Goal: Register for event/course

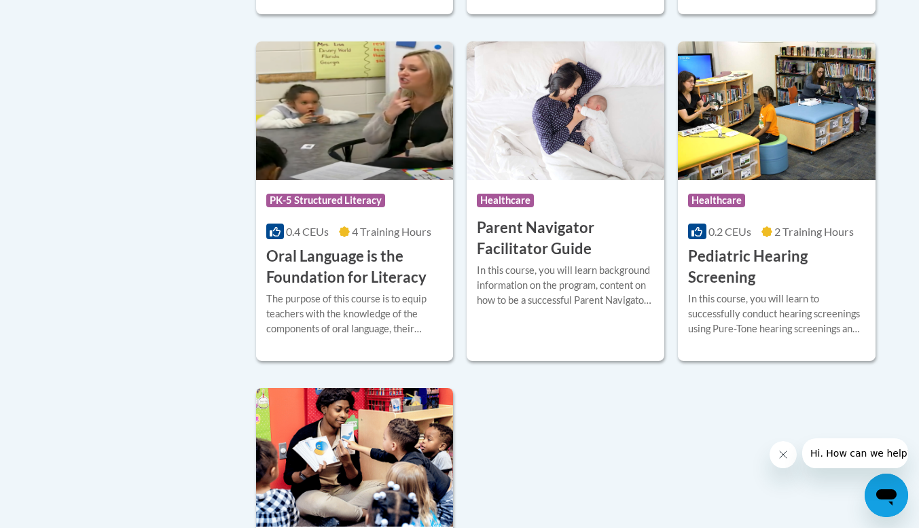
scroll to position [2869, 0]
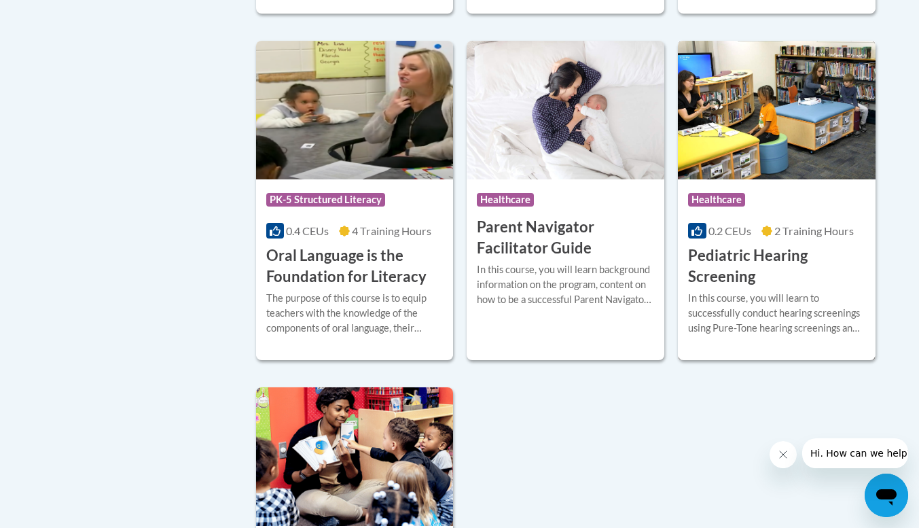
click at [730, 284] on h3 "Pediatric Hearing Screening" at bounding box center [776, 266] width 177 height 42
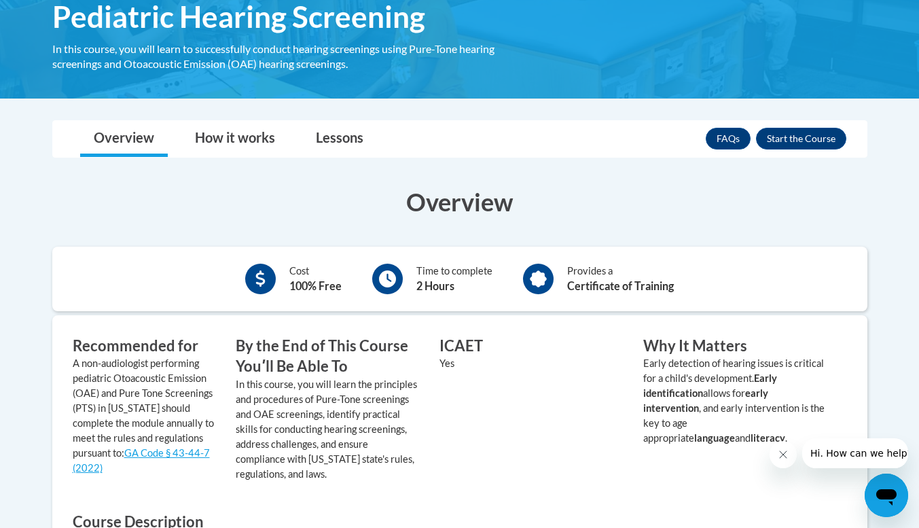
scroll to position [242, 0]
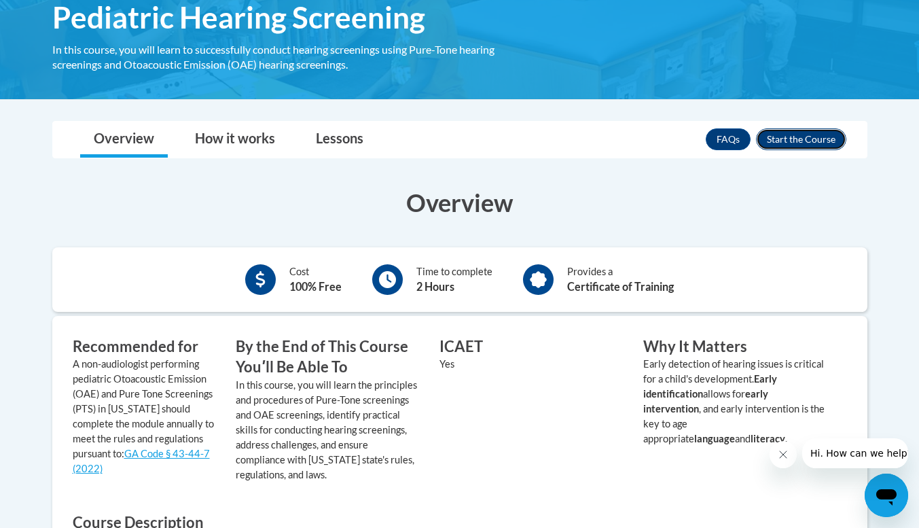
click at [778, 134] on button "Enroll" at bounding box center [801, 139] width 90 height 22
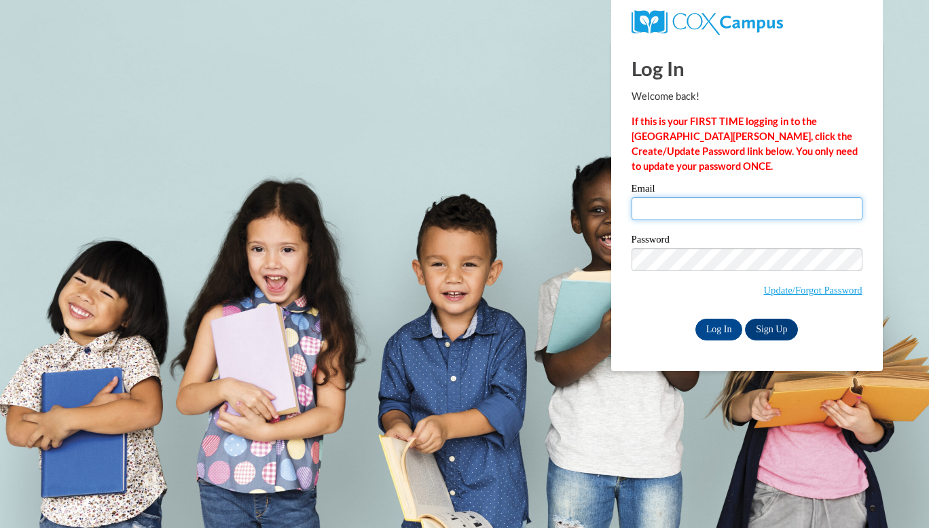
click at [754, 208] on input "Email" at bounding box center [747, 208] width 231 height 23
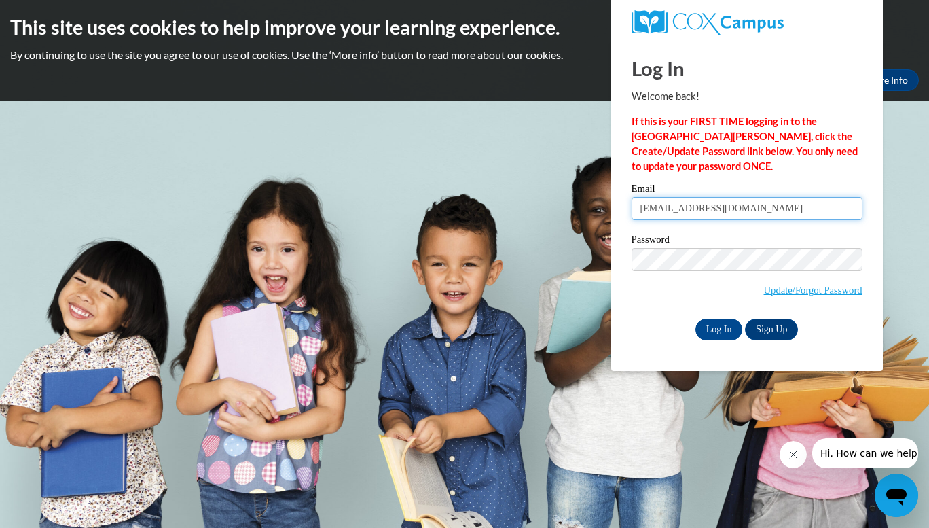
type input "jhendrix@clinchcounty.com"
click at [721, 327] on input "Log In" at bounding box center [719, 329] width 48 height 22
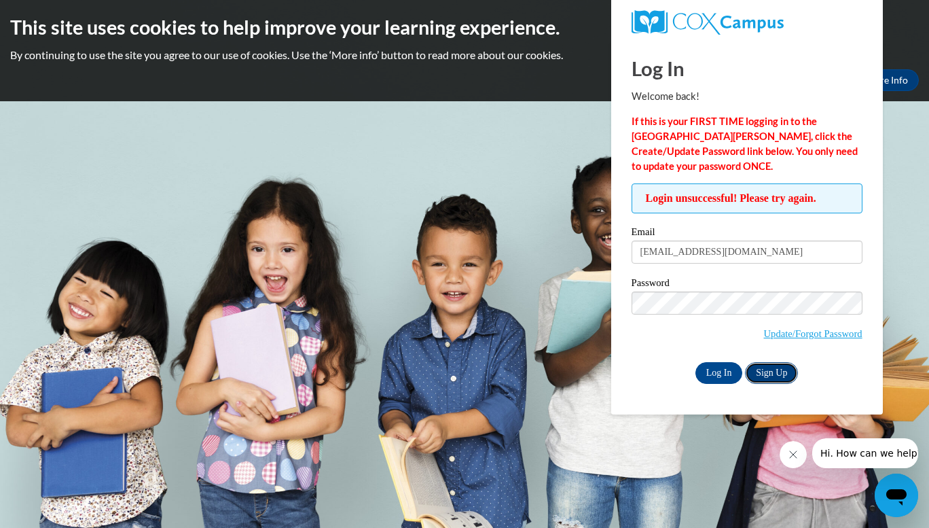
click at [767, 370] on link "Sign Up" at bounding box center [771, 373] width 53 height 22
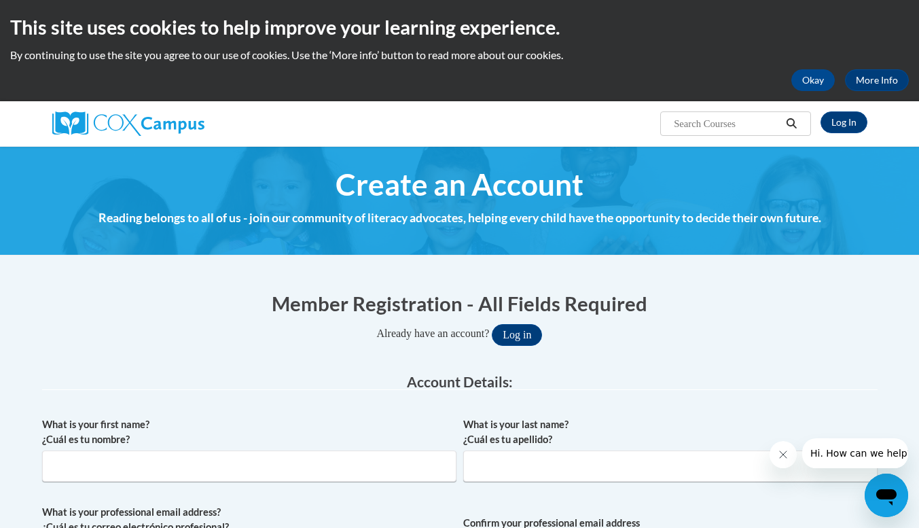
click at [654, 305] on h1 "Member Registration - All Fields Required" at bounding box center [459, 303] width 835 height 28
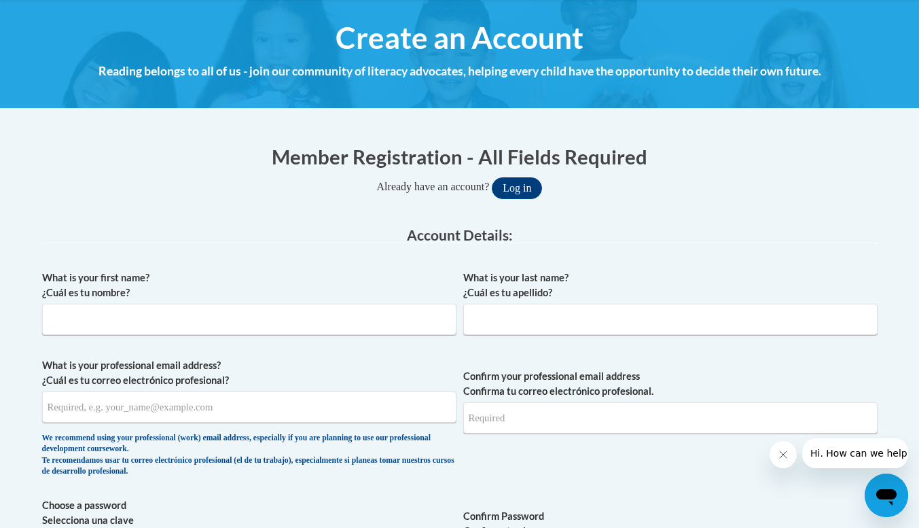
scroll to position [147, 0]
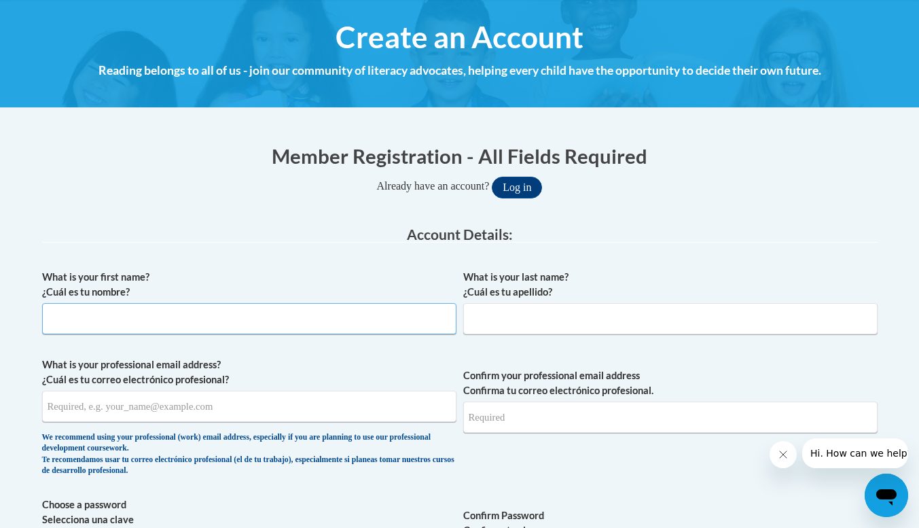
click at [345, 319] on input "What is your first name? ¿Cuál es tu nombre?" at bounding box center [249, 318] width 414 height 31
type input "Janessa"
type input "Hendrix"
click at [219, 414] on input "What is your professional email address? ¿Cuál es tu correo electrónico profesi…" at bounding box center [249, 405] width 414 height 31
type input "jhendrix@clinchcounty.com"
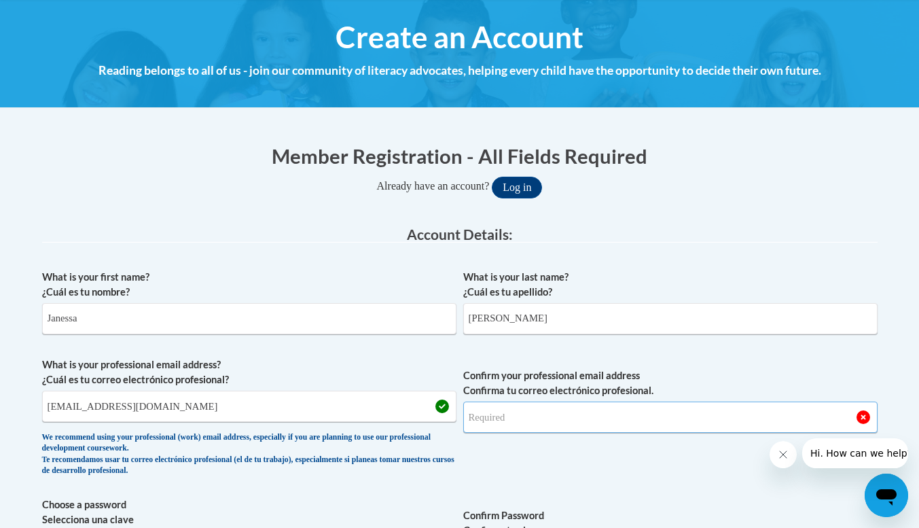
click at [509, 421] on input "Confirm your professional email address Confirma tu correo electrónico profesio…" at bounding box center [670, 416] width 414 height 31
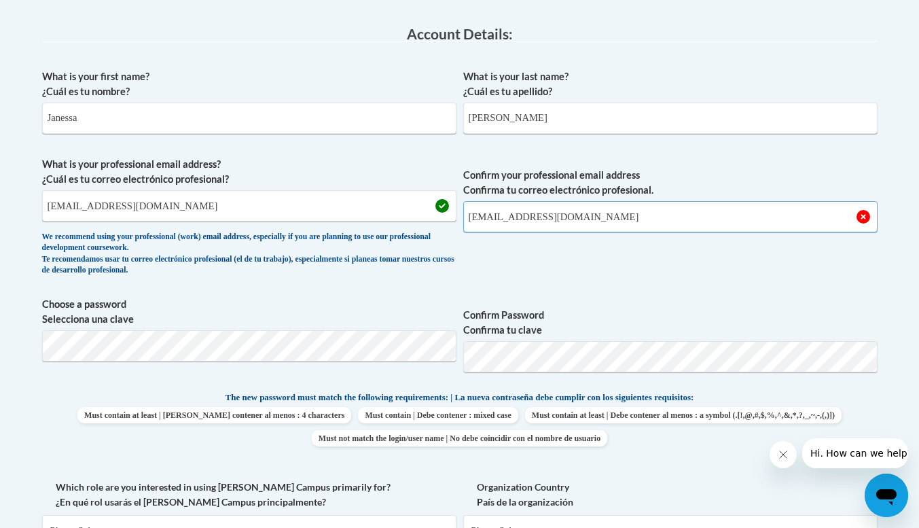
scroll to position [350, 0]
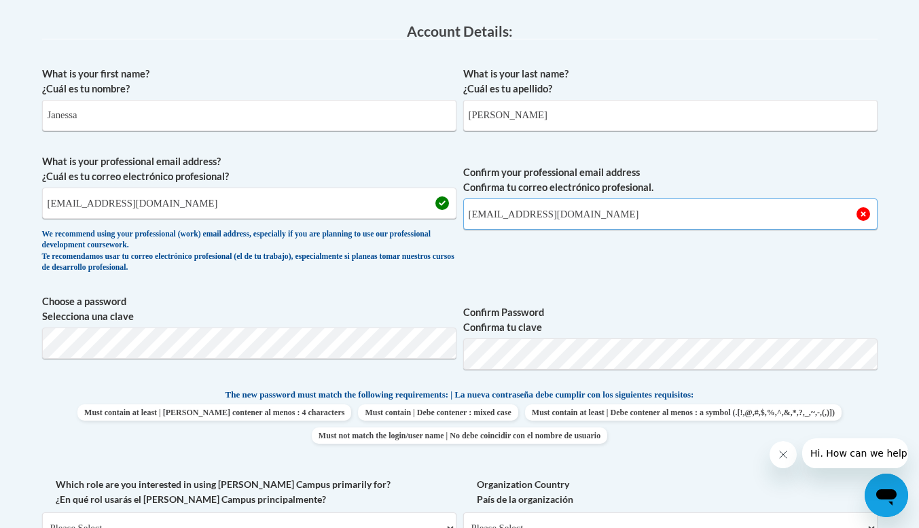
type input "[EMAIL_ADDRESS][DOMAIN_NAME]"
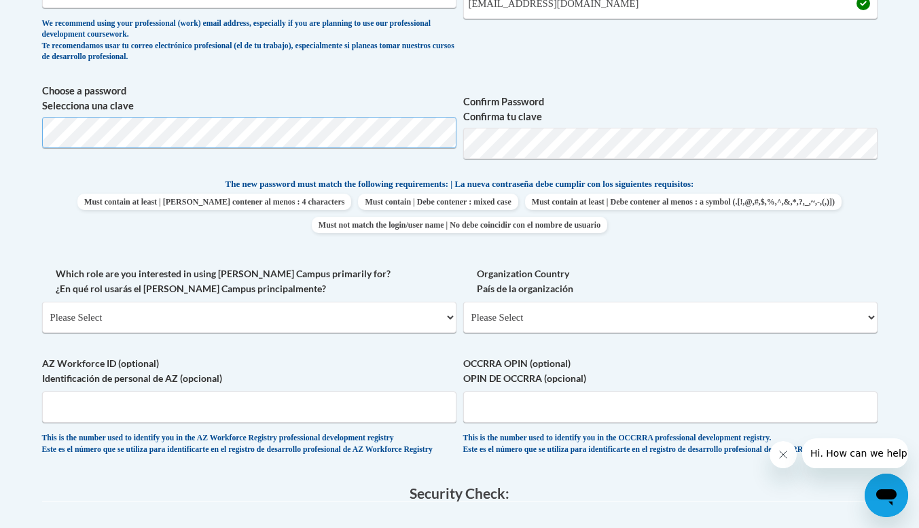
scroll to position [577, 0]
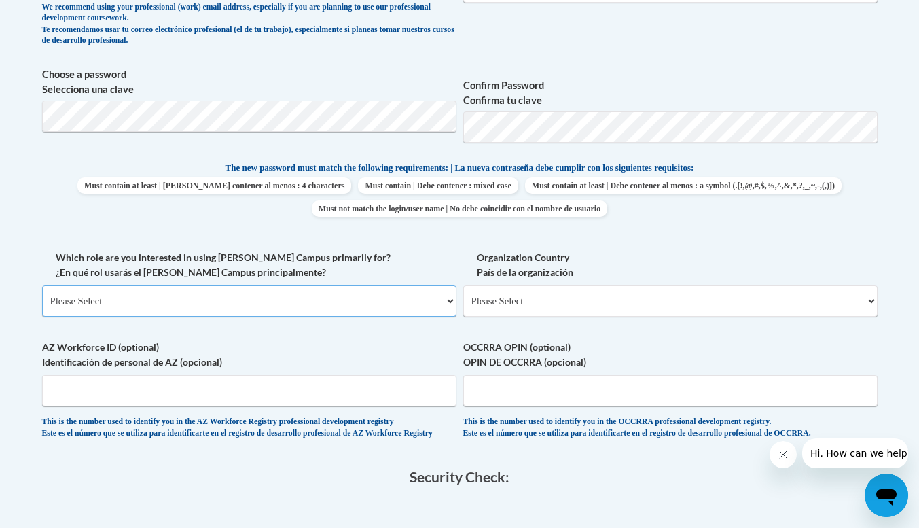
click at [369, 299] on select "Please Select College/University | Colegio/Universidad Community/Nonprofit Part…" at bounding box center [249, 300] width 414 height 31
select select "dc7172d6-9229-4d8e-ba4e-8a66fb6d7019"
click at [42, 285] on select "Please Select College/University | Colegio/Universidad Community/Nonprofit Part…" at bounding box center [249, 300] width 414 height 31
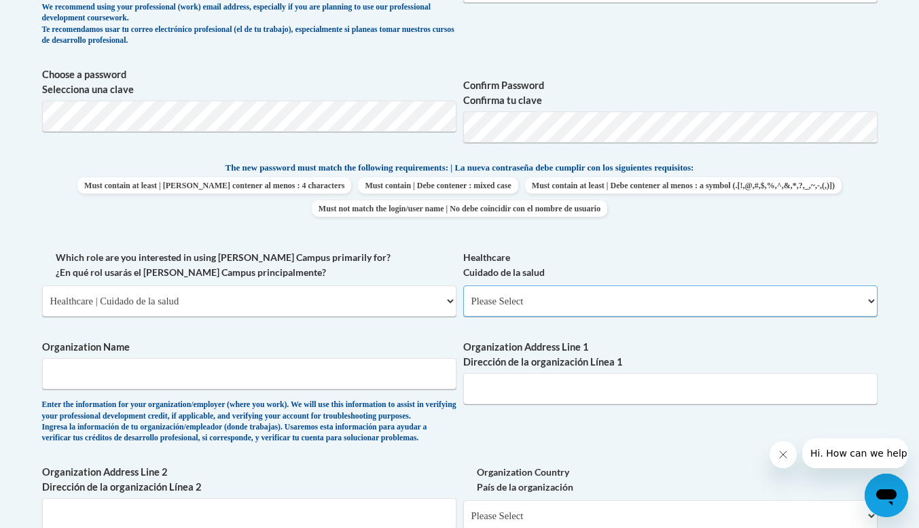
click at [534, 304] on select "Please Select Clinical Education | Educación clinica Executive Leadership | Líd…" at bounding box center [670, 300] width 414 height 31
select select "ec7581ce-cea7-4426-80e7-2f9e4616bd2c"
click at [463, 285] on select "Please Select Clinical Education | Educación clinica Executive Leadership | Líd…" at bounding box center [670, 300] width 414 height 31
click at [378, 384] on input "Organization Name" at bounding box center [249, 373] width 414 height 31
type input "Registered Nurse"
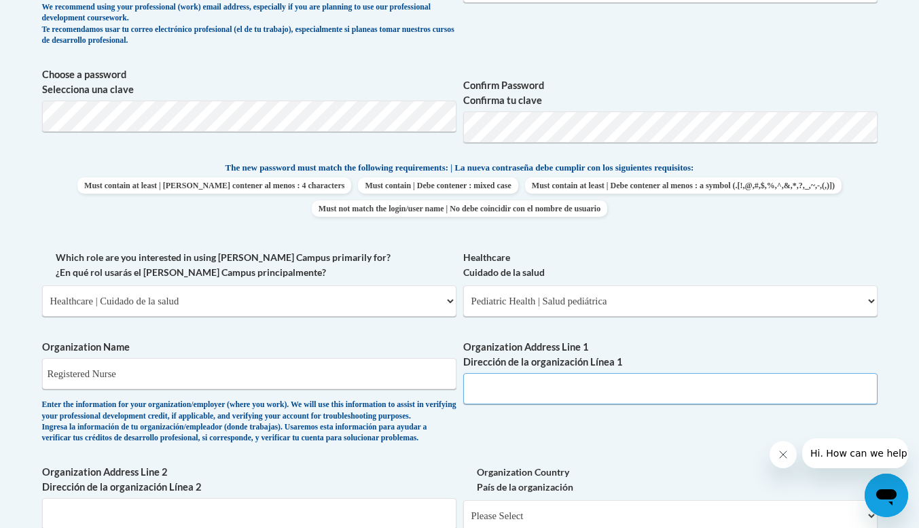
click at [509, 393] on input "Organization Address Line 1 Dirección de la organización Línea 1" at bounding box center [670, 388] width 414 height 31
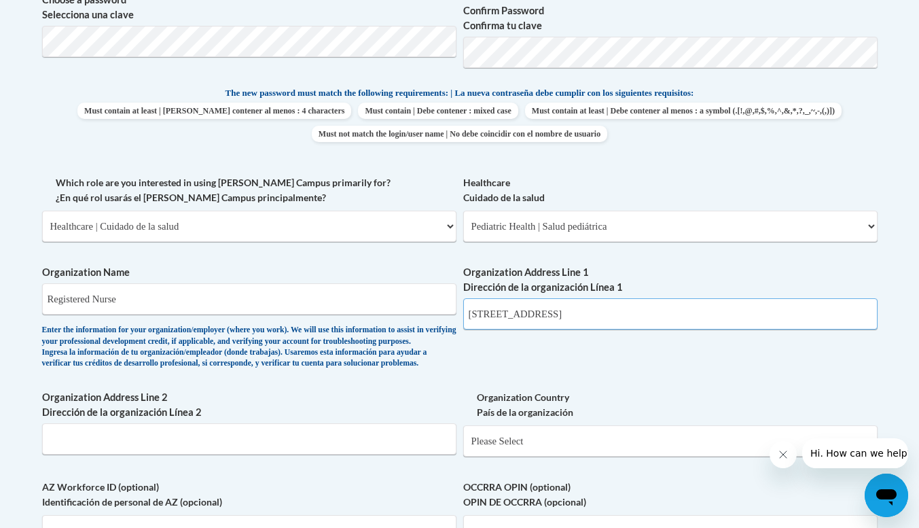
scroll to position [653, 0]
type input "1 Panther Way"
click at [584, 456] on select "Please Select United States | Estados Unidos Outside of the United States | Fue…" at bounding box center [670, 439] width 414 height 31
select select "ad49bcad-a171-4b2e-b99c-48b446064914"
click at [463, 446] on select "Please Select United States | Estados Unidos Outside of the United States | Fue…" at bounding box center [670, 439] width 414 height 31
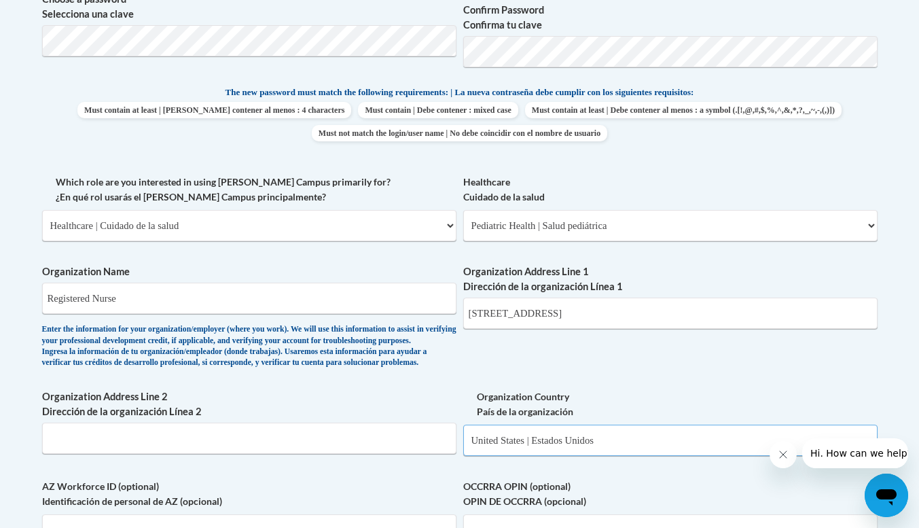
select select
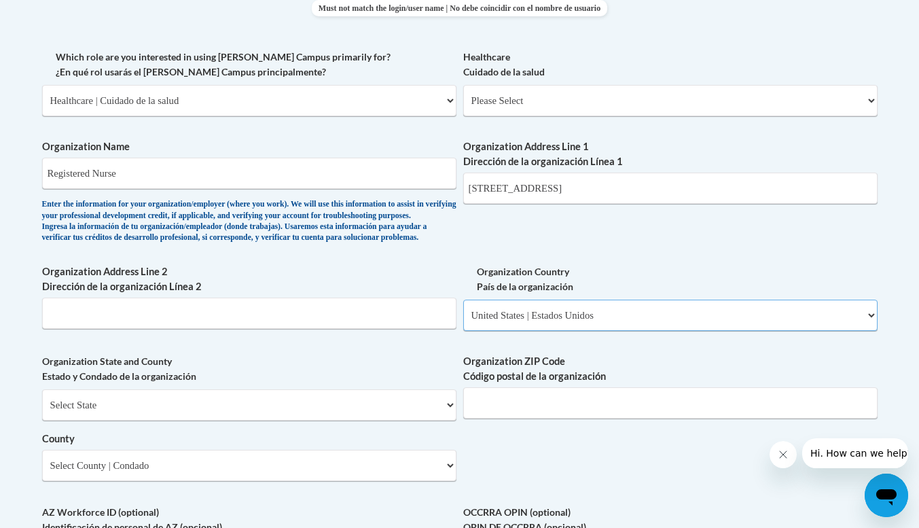
scroll to position [779, 0]
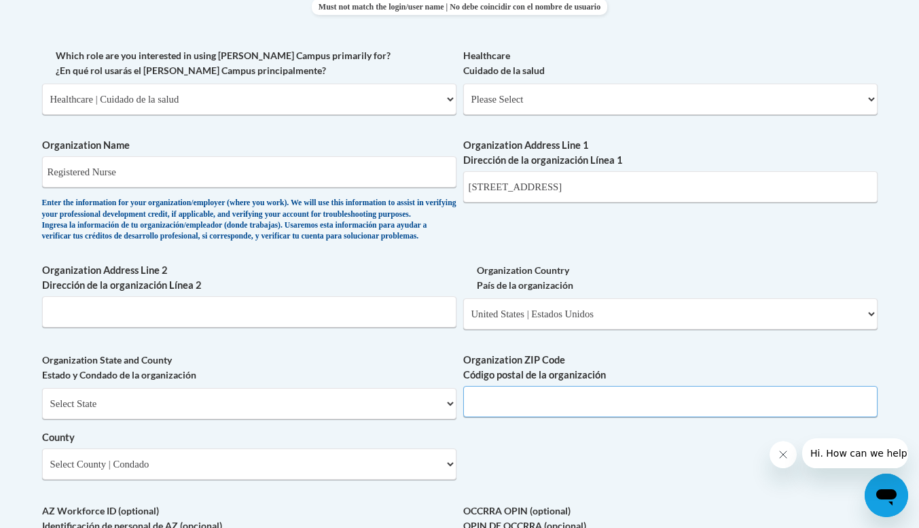
click at [577, 417] on input "Organization ZIP Code Código postal de la organización" at bounding box center [670, 401] width 414 height 31
type input "31634"
click at [395, 419] on select "Select State Alabama Alaska Arizona Arkansas California Colorado Connecticut De…" at bounding box center [249, 403] width 414 height 31
select select "Georgia"
click at [42, 410] on select "Select State Alabama Alaska Arizona Arkansas California Colorado Connecticut De…" at bounding box center [249, 403] width 414 height 31
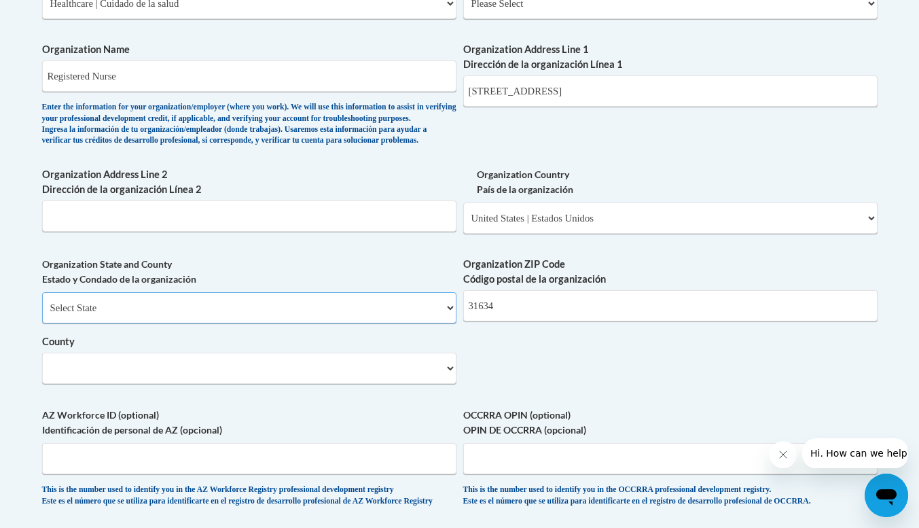
scroll to position [875, 0]
click at [284, 383] on select "Select County Appling Atkinson Bacon Baker Baldwin Banks Barrow Bartow Ben Hill…" at bounding box center [249, 367] width 414 height 31
select select "Clinch"
click at [42, 374] on select "Select County Appling Atkinson Bacon Baker Baldwin Banks Barrow Bartow Ben Hill…" at bounding box center [249, 367] width 414 height 31
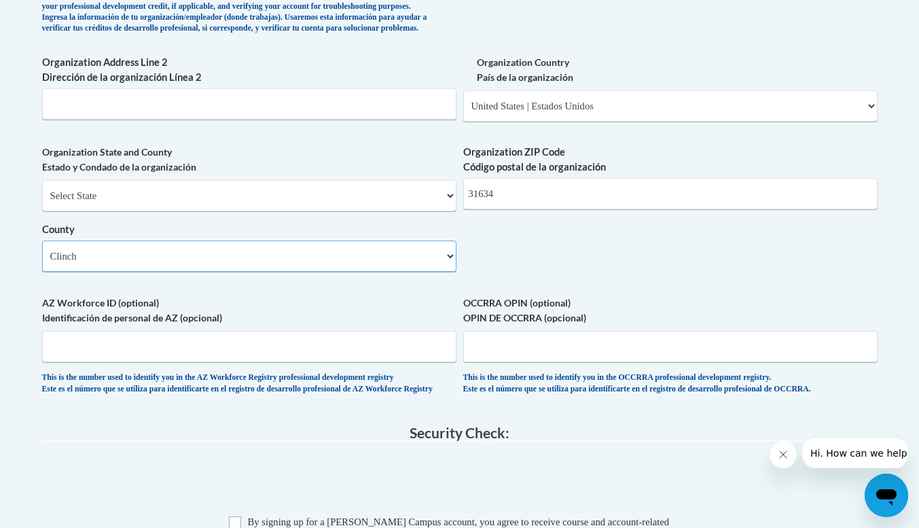
scroll to position [987, 0]
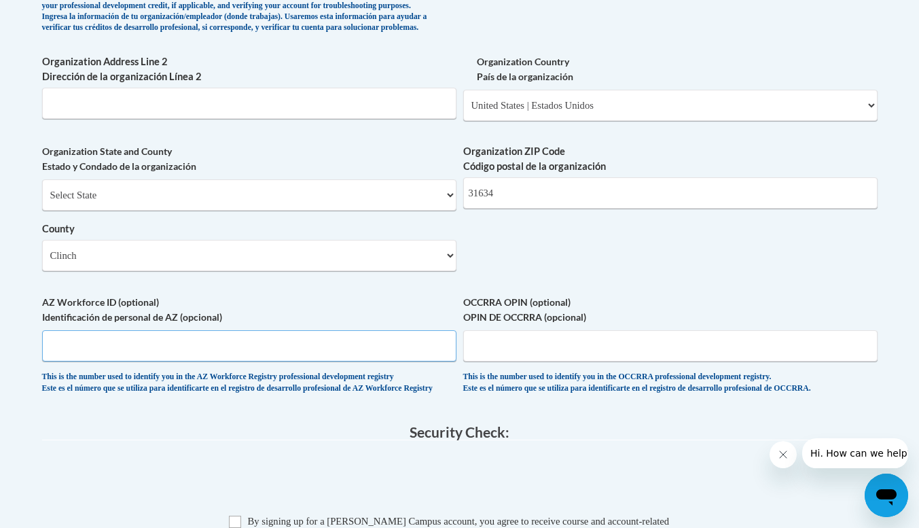
click at [205, 361] on input "AZ Workforce ID (optional) Identificación de personal de AZ (opcional)" at bounding box center [249, 345] width 414 height 31
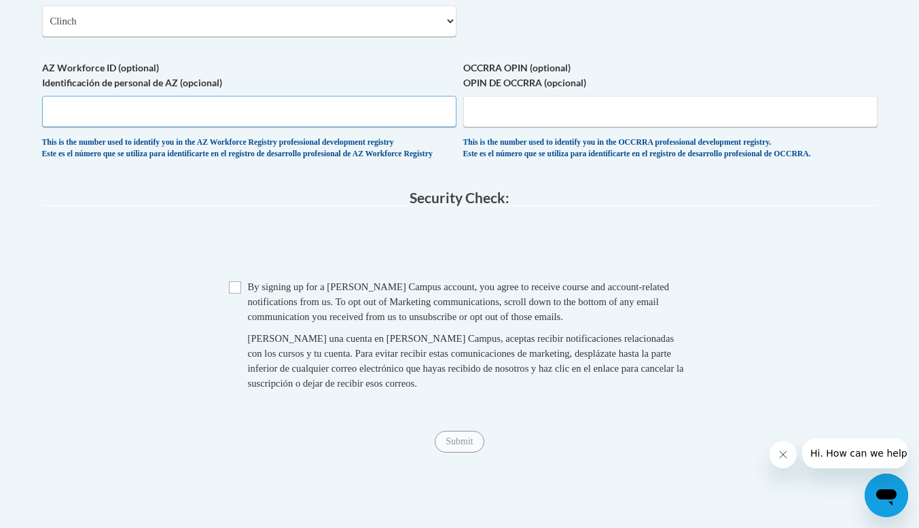
scroll to position [1224, 0]
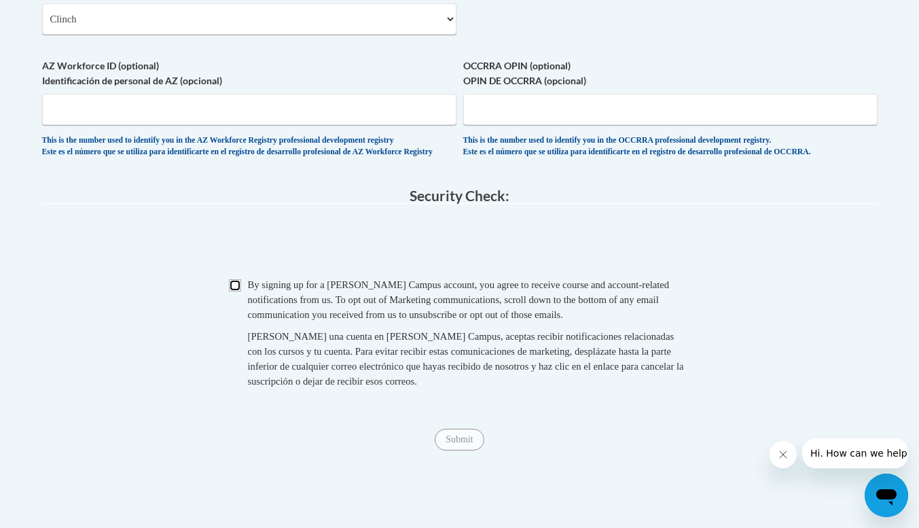
click at [237, 291] on input "Checkbox" at bounding box center [235, 285] width 12 height 12
checkbox input "true"
click at [458, 450] on input "Submit" at bounding box center [459, 440] width 49 height 22
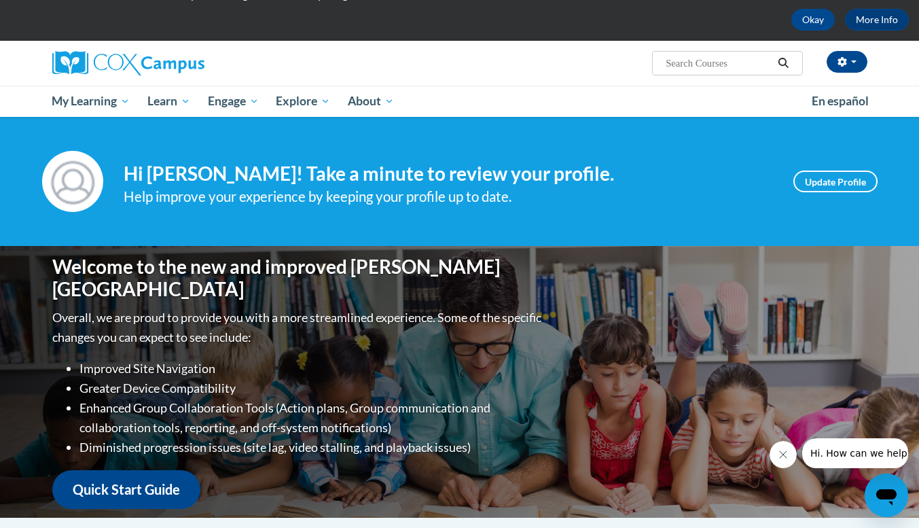
scroll to position [61, 0]
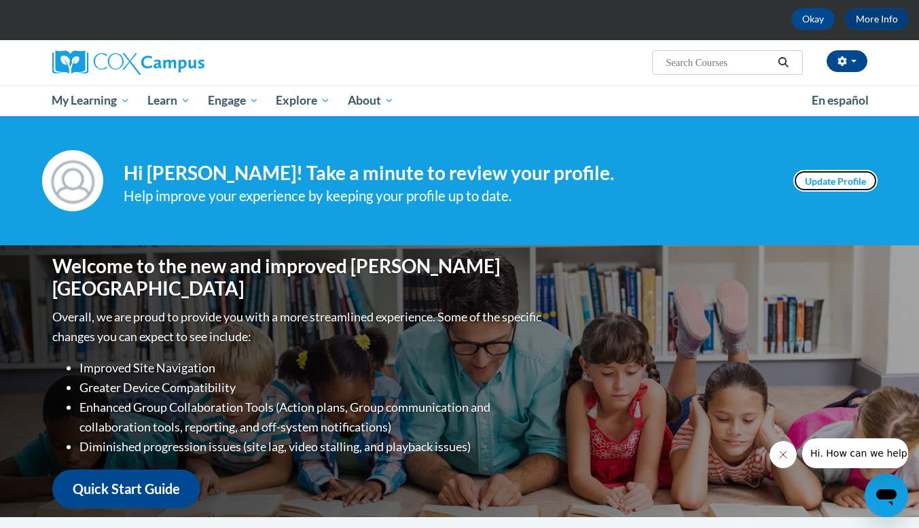
click at [834, 185] on link "Update Profile" at bounding box center [835, 181] width 84 height 22
click at [160, 477] on link "Quick Start Guide" at bounding box center [126, 488] width 148 height 39
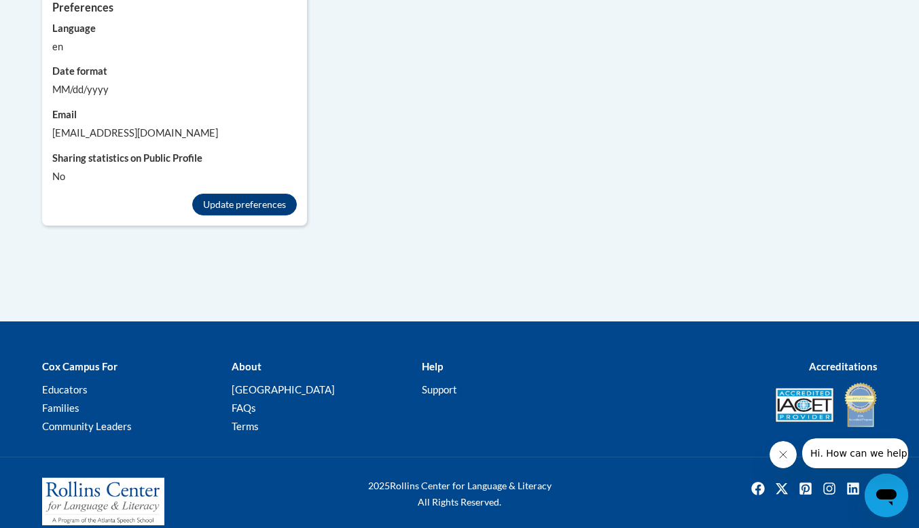
scroll to position [1343, 0]
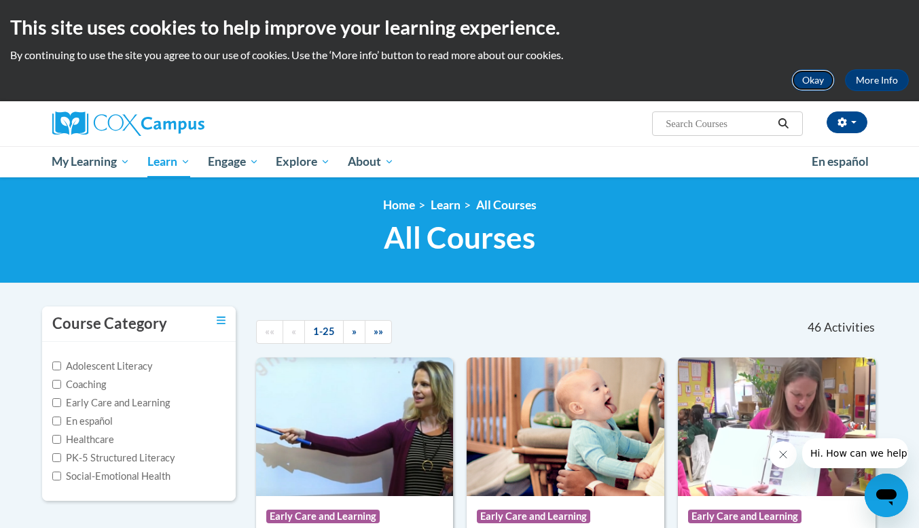
click at [811, 78] on button "Okay" at bounding box center [812, 80] width 43 height 22
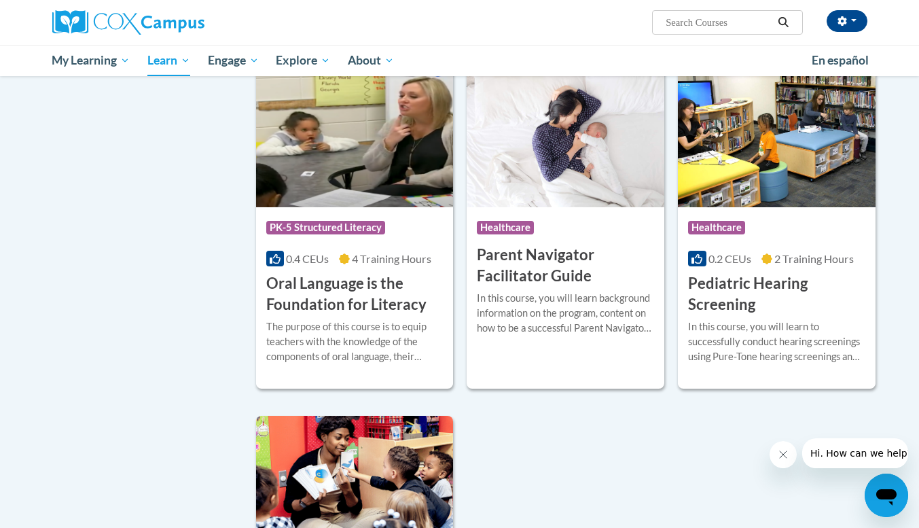
scroll to position [2739, 0]
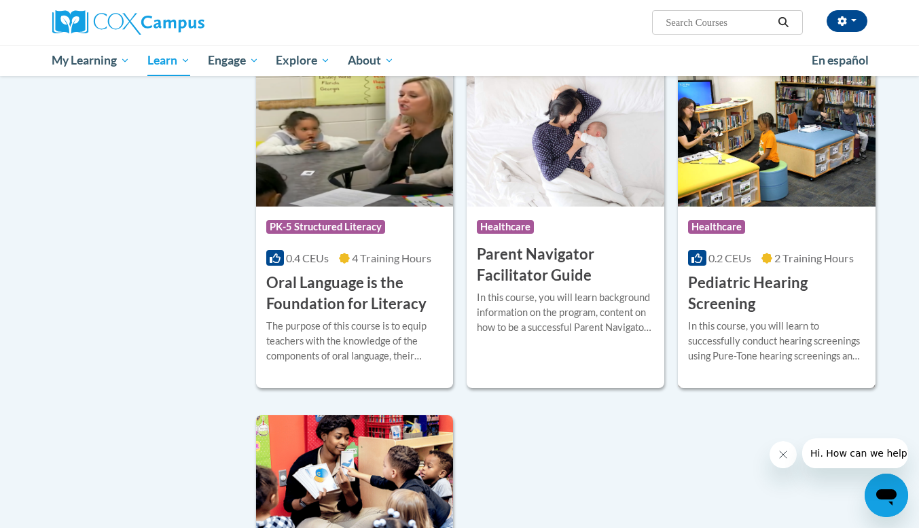
click at [714, 307] on h3 "Pediatric Hearing Screening" at bounding box center [776, 293] width 177 height 42
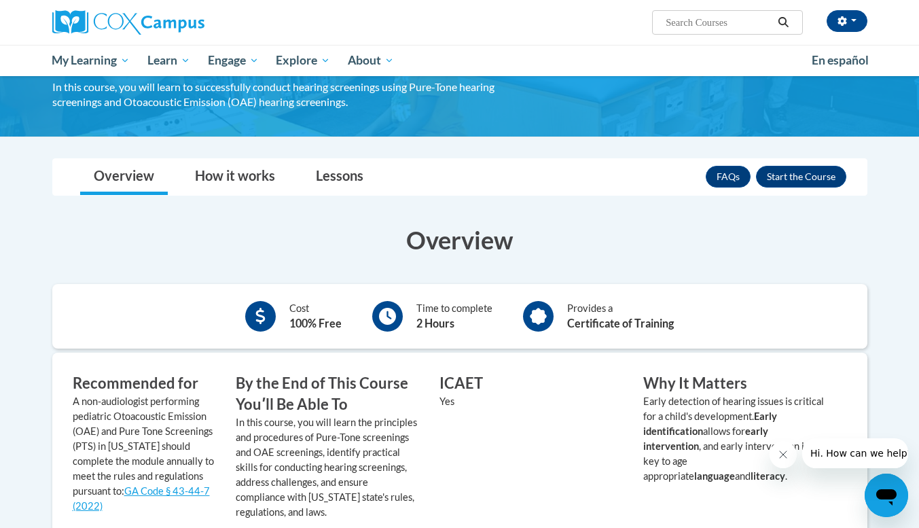
scroll to position [96, 0]
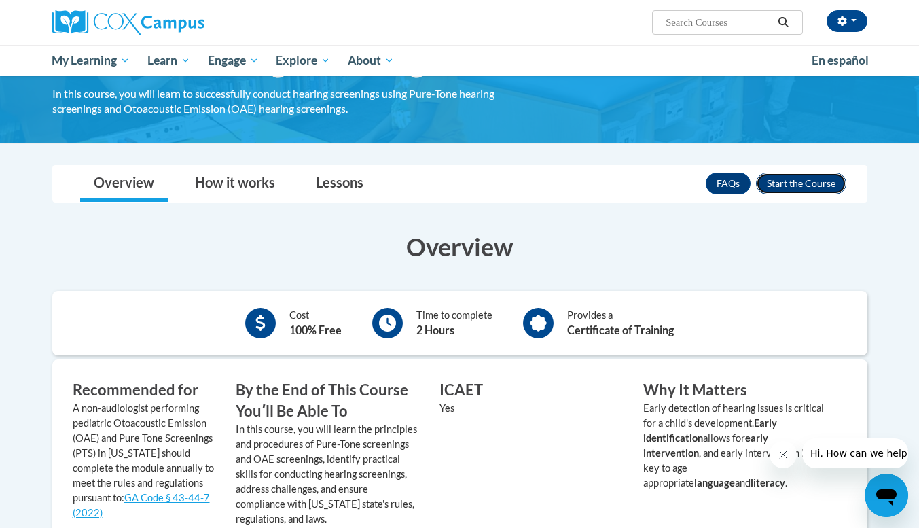
click at [794, 183] on button "Enroll" at bounding box center [801, 183] width 90 height 22
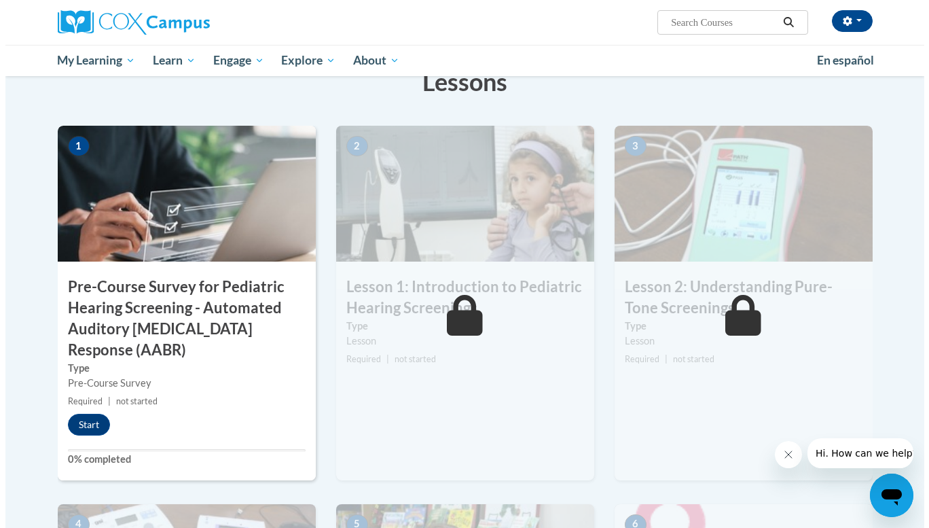
scroll to position [230, 0]
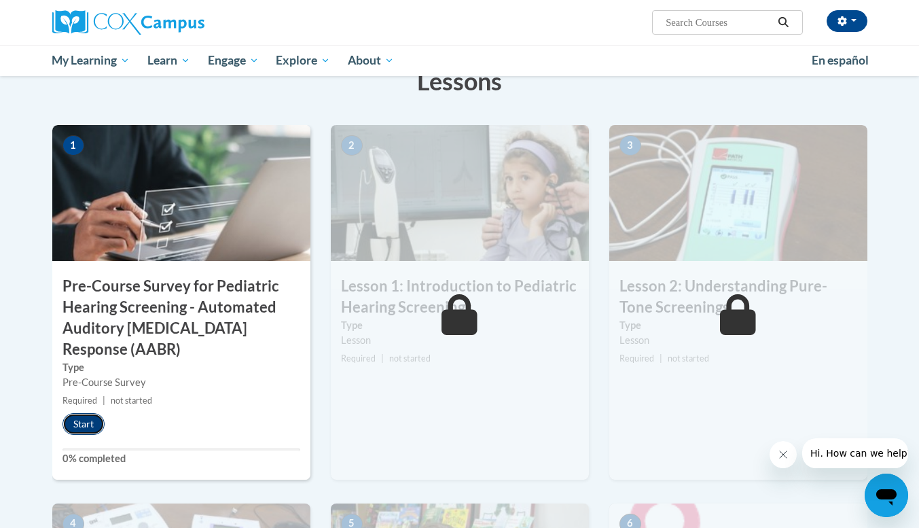
click at [90, 422] on button "Start" at bounding box center [83, 424] width 42 height 22
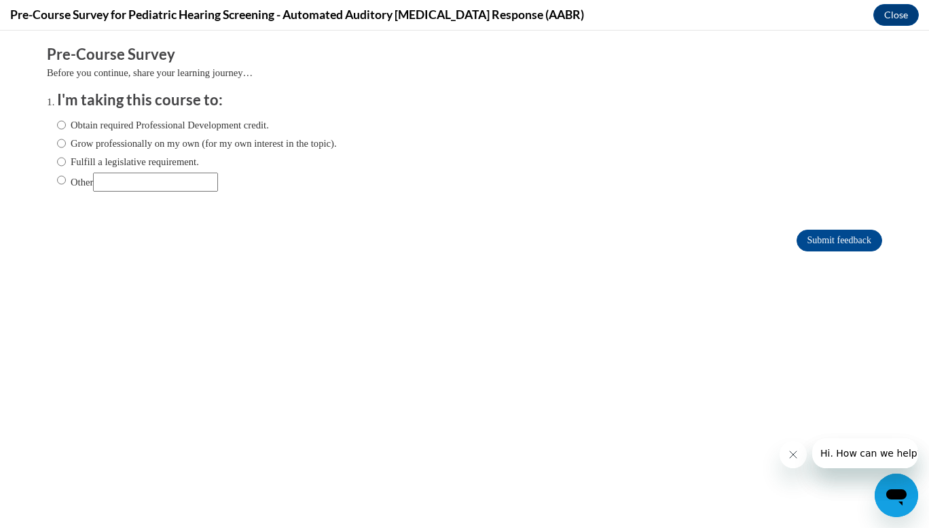
scroll to position [0, 0]
click at [57, 127] on input "Obtain required Professional Development credit." at bounding box center [61, 124] width 9 height 15
radio input "true"
click at [803, 236] on input "Submit feedback" at bounding box center [840, 241] width 86 height 22
click at [806, 243] on input "Submit feedback" at bounding box center [840, 241] width 86 height 22
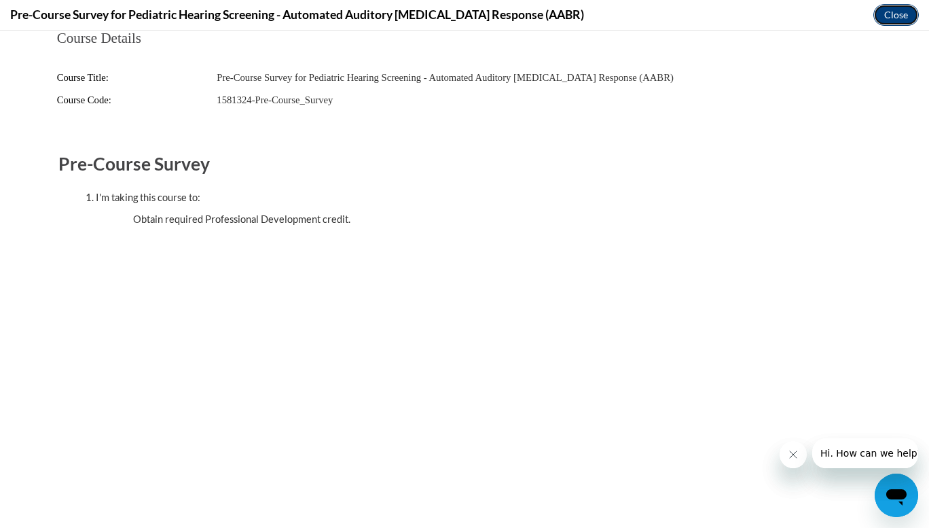
click at [894, 16] on button "Close" at bounding box center [895, 15] width 45 height 22
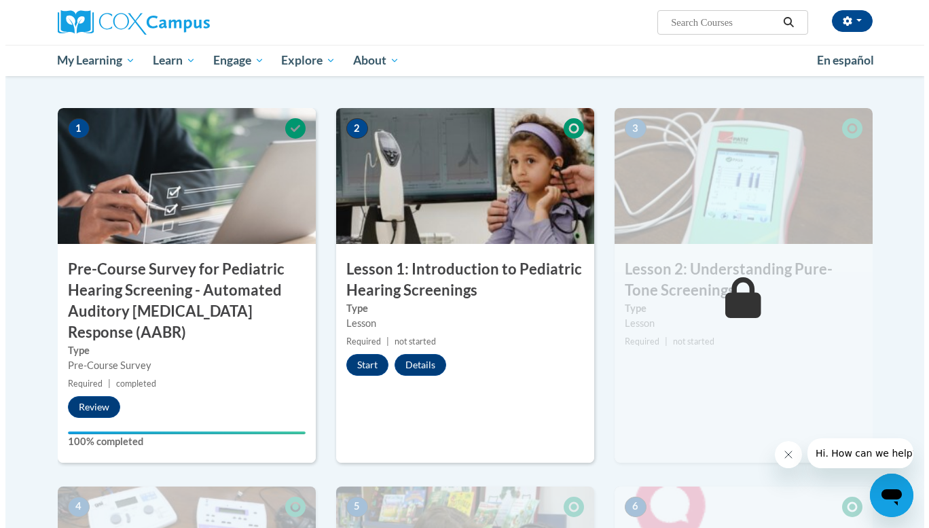
scroll to position [247, 0]
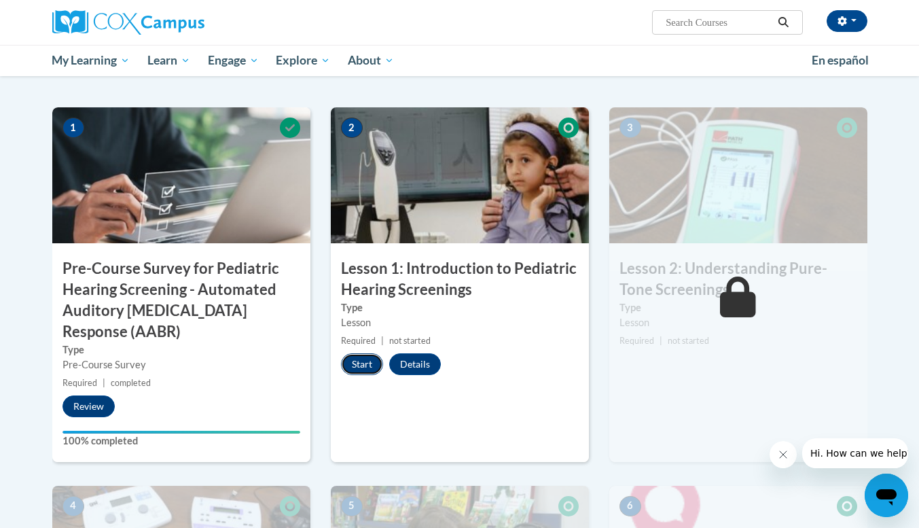
click at [361, 355] on button "Start" at bounding box center [362, 364] width 42 height 22
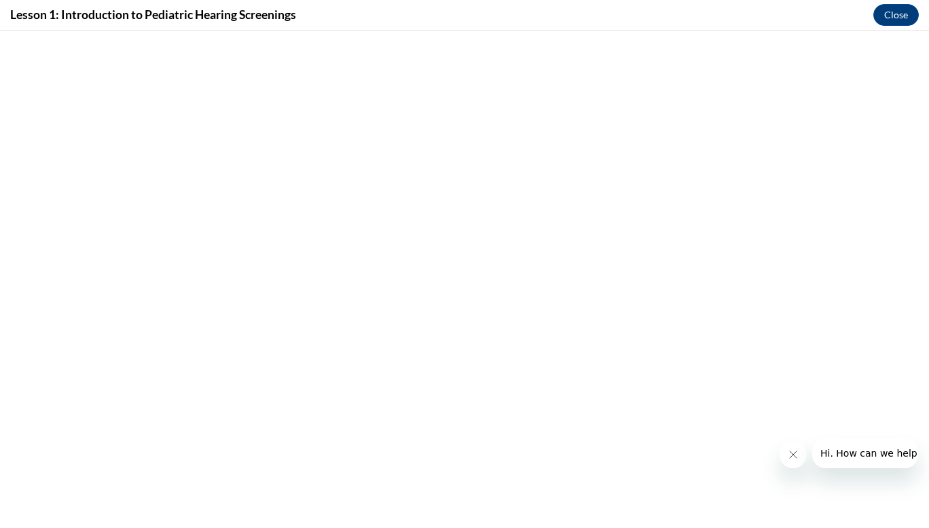
click at [791, 458] on icon "Close message from company" at bounding box center [792, 454] width 11 height 11
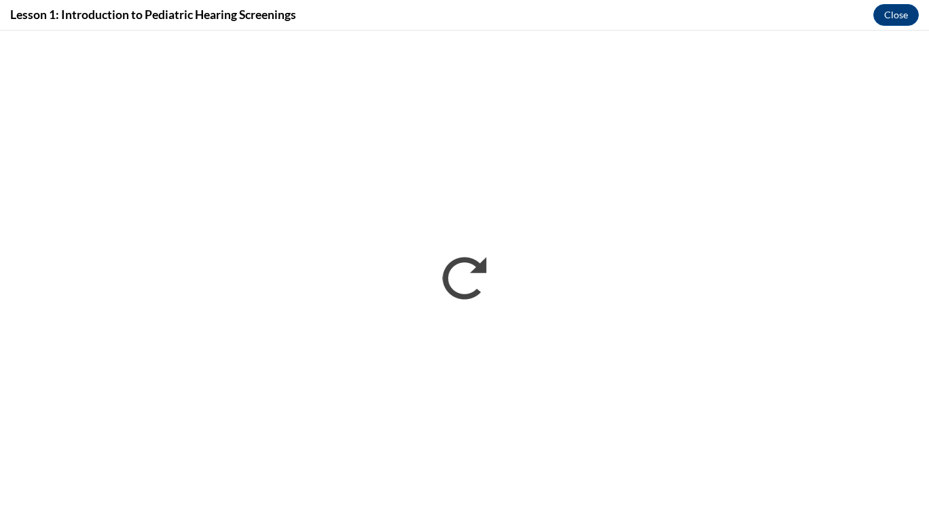
scroll to position [0, 0]
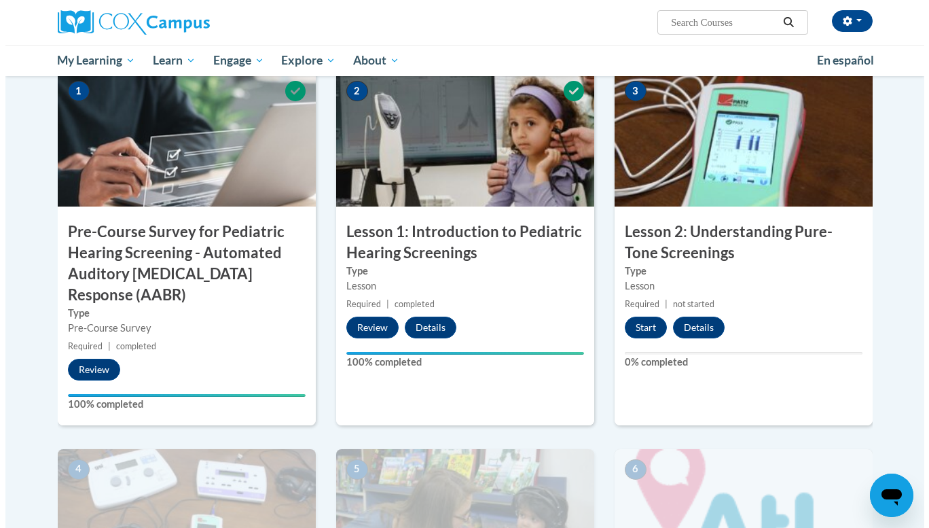
scroll to position [285, 0]
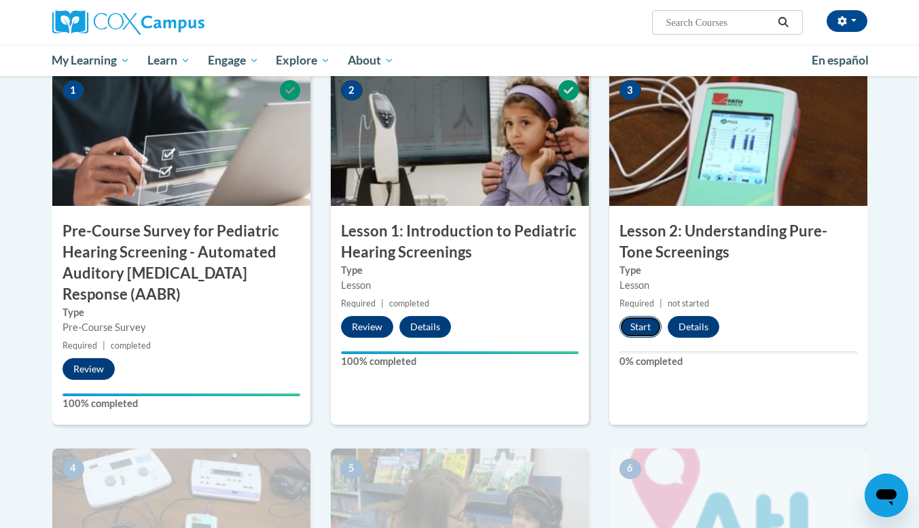
click at [646, 327] on button "Start" at bounding box center [640, 327] width 42 height 22
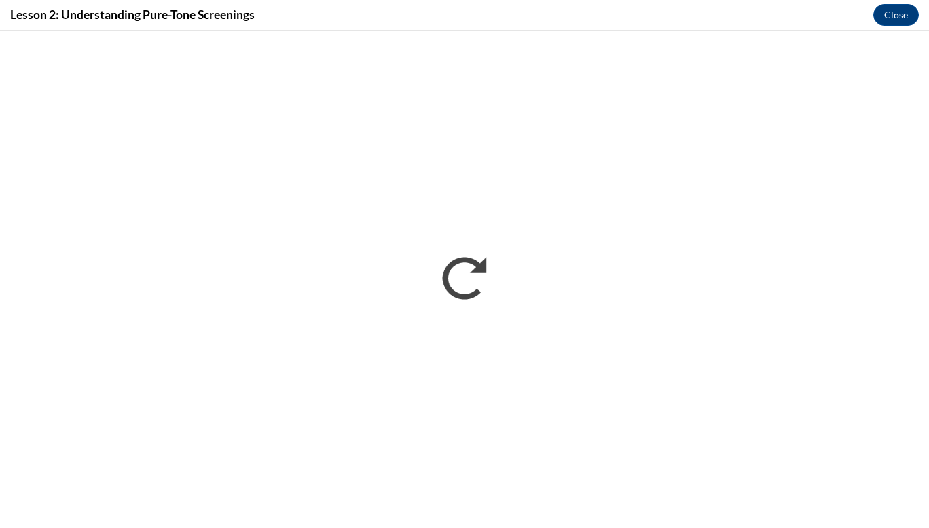
scroll to position [0, 0]
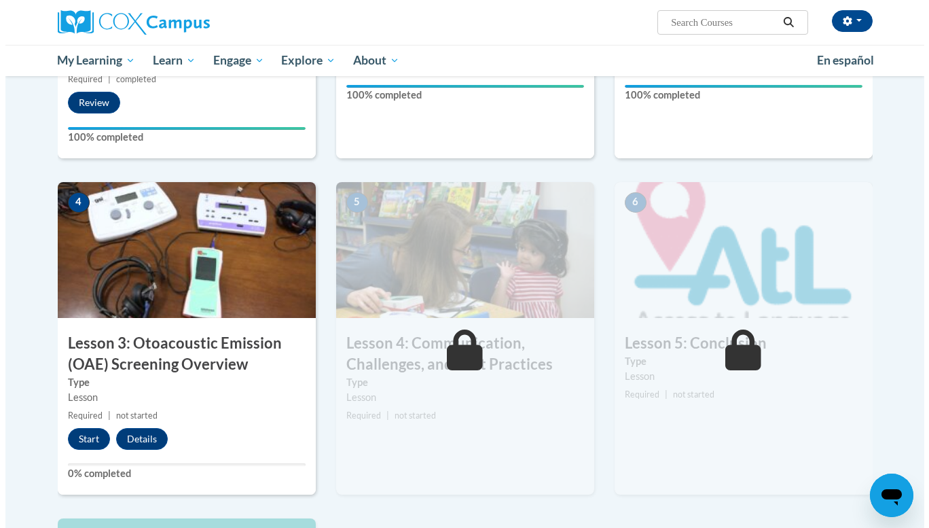
scroll to position [551, 0]
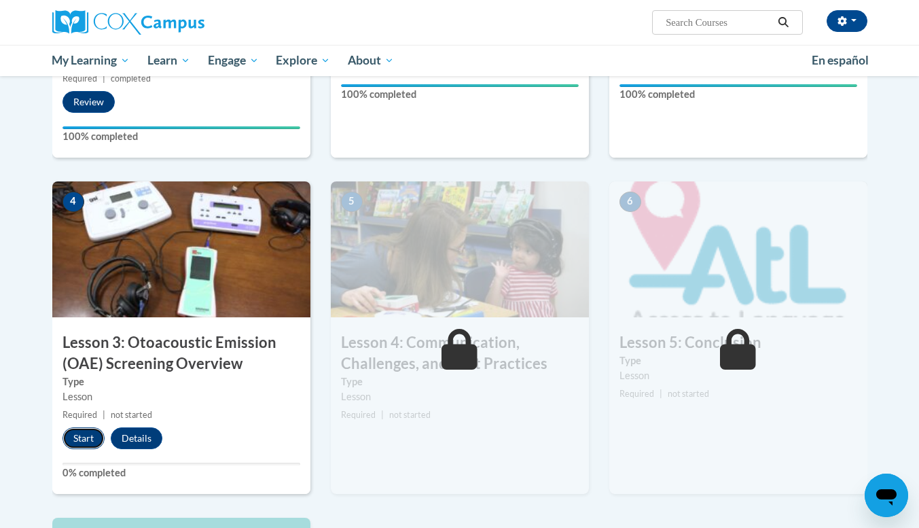
click at [88, 441] on button "Start" at bounding box center [83, 438] width 42 height 22
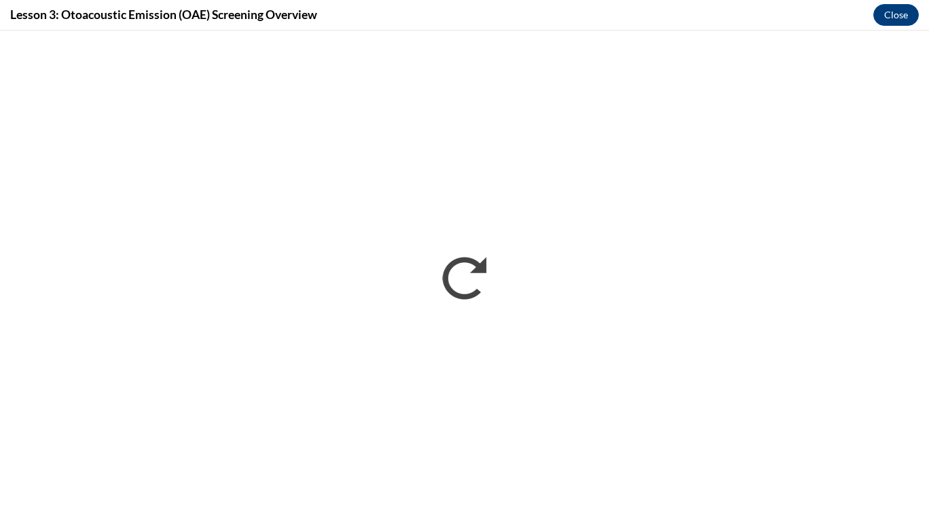
scroll to position [0, 0]
